Goal: Use online tool/utility: Utilize a website feature to perform a specific function

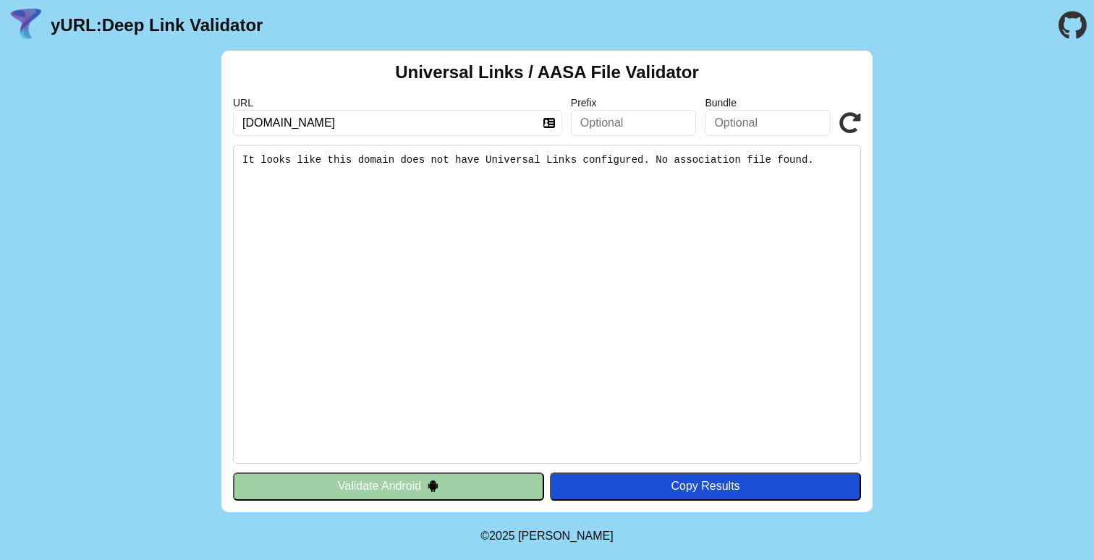
click at [412, 125] on input "[DOMAIN_NAME]" at bounding box center [397, 123] width 329 height 26
click at [268, 124] on input "newsmagazines.be" at bounding box center [397, 123] width 329 height 26
type input "[DOMAIN_NAME]"
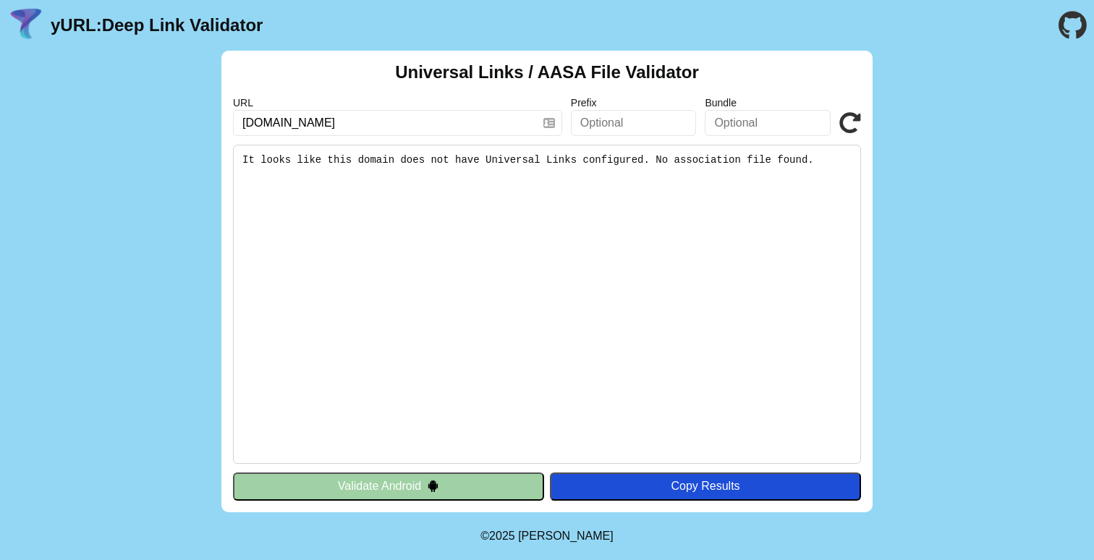
click button "Validate" at bounding box center [0, 0] width 0 height 0
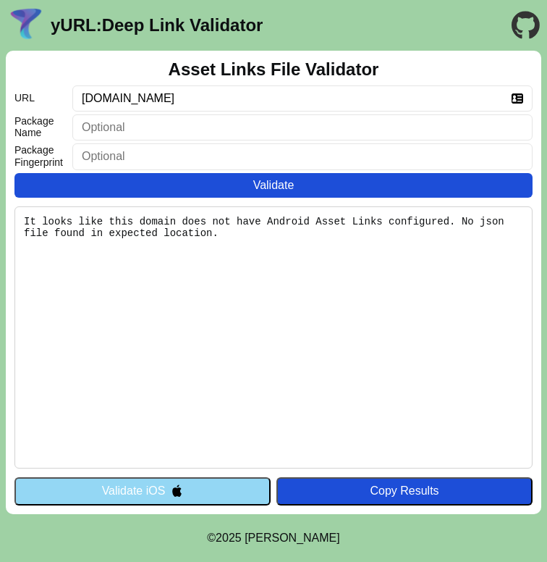
click at [164, 103] on input "[DOMAIN_NAME]" at bounding box center [302, 98] width 460 height 26
paste input "ijn"
type input "[DOMAIN_NAME]"
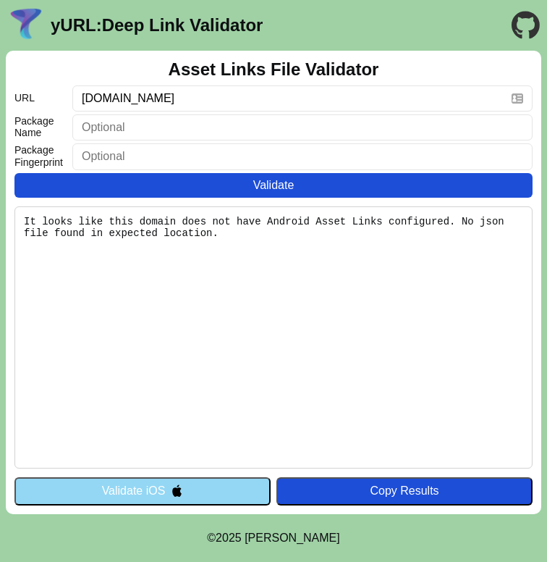
click at [274, 185] on button "Validate" at bounding box center [273, 185] width 518 height 25
